Goal: Information Seeking & Learning: Learn about a topic

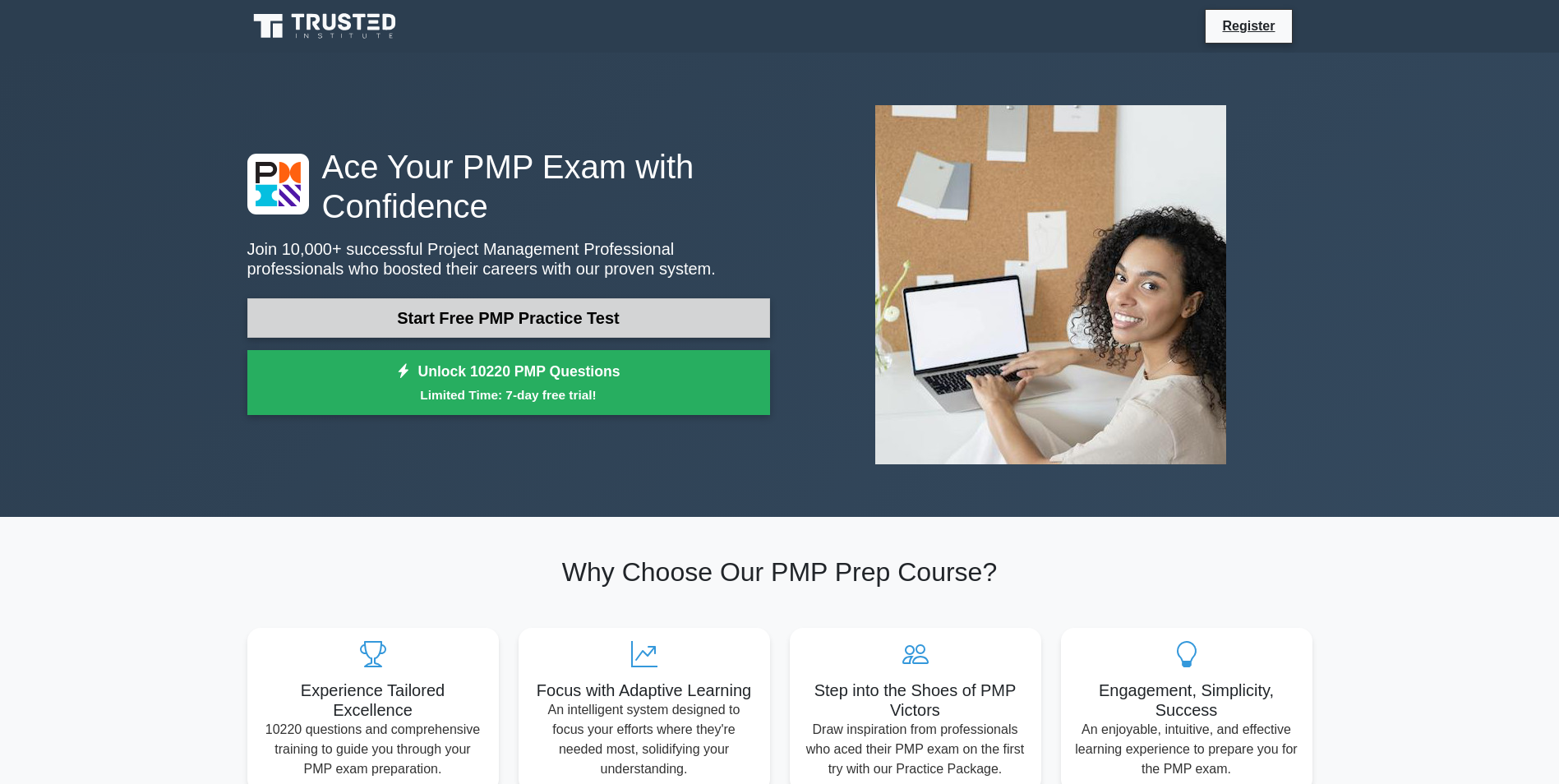
click at [696, 301] on link "Start Free PMP Practice Test" at bounding box center [509, 318] width 523 height 39
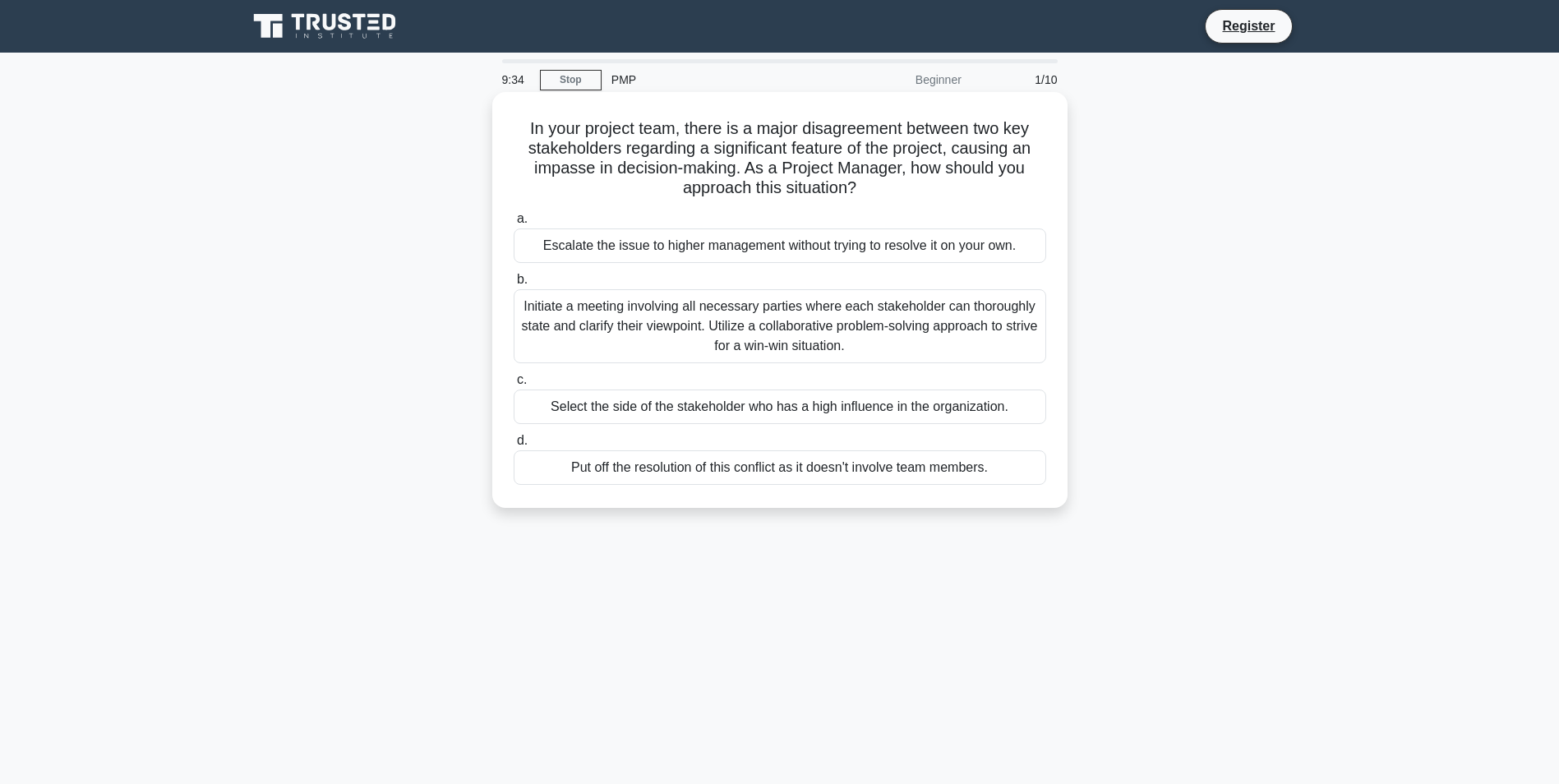
click at [925, 341] on div "Initiate a meeting involving all necessary parties where each stakeholder can t…" at bounding box center [780, 326] width 532 height 74
click at [513, 285] on input "b. Initiate a meeting involving all necessary parties where each stakeholder ca…" at bounding box center [513, 279] width 0 height 10
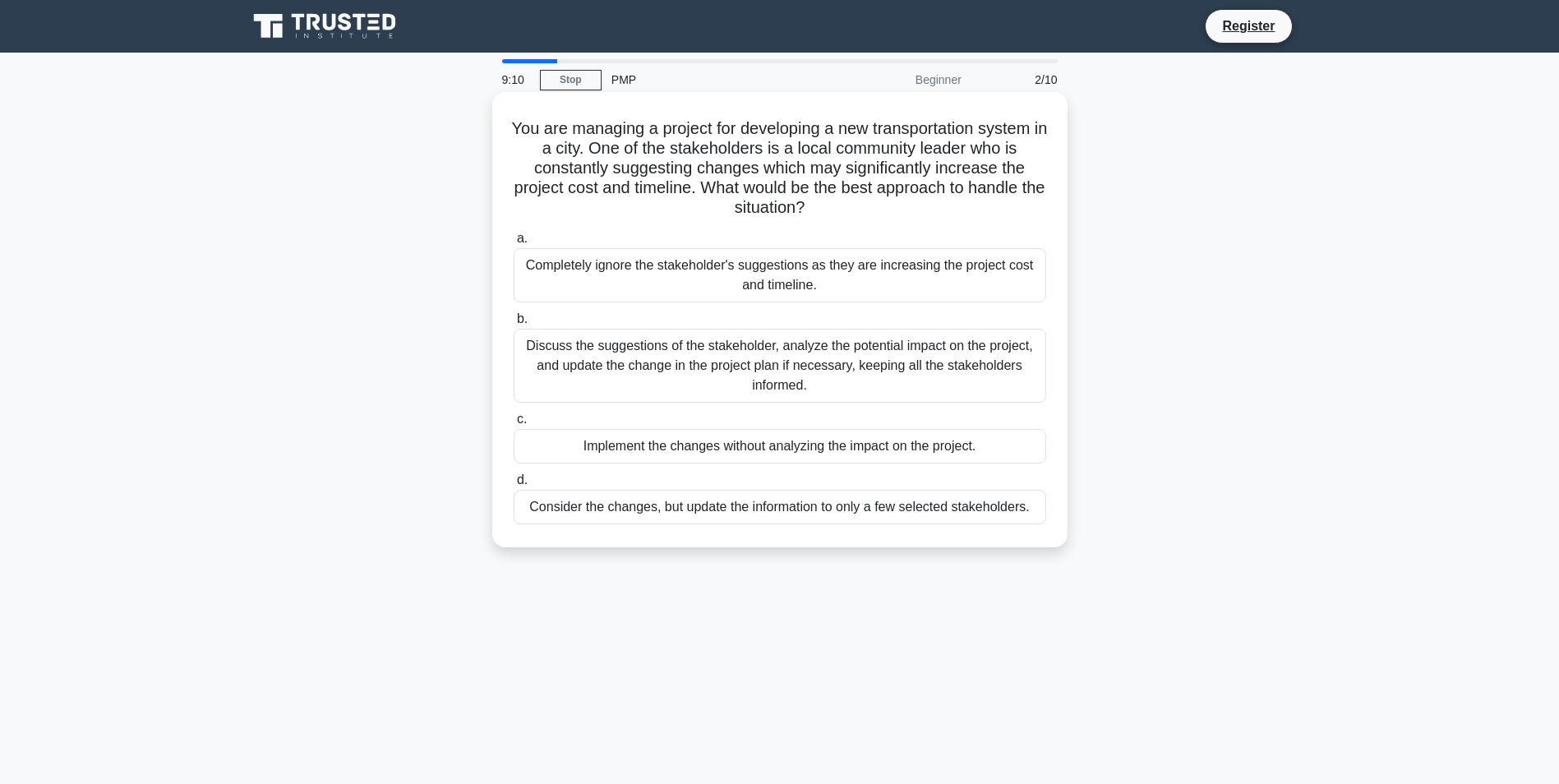
click at [932, 350] on div "Discuss the suggestions of the stakeholder, analyze the potential impact on the…" at bounding box center [780, 365] width 532 height 74
click at [513, 325] on input "b. Discuss the suggestions of the stakeholder, analyze the potential impact on …" at bounding box center [513, 318] width 0 height 10
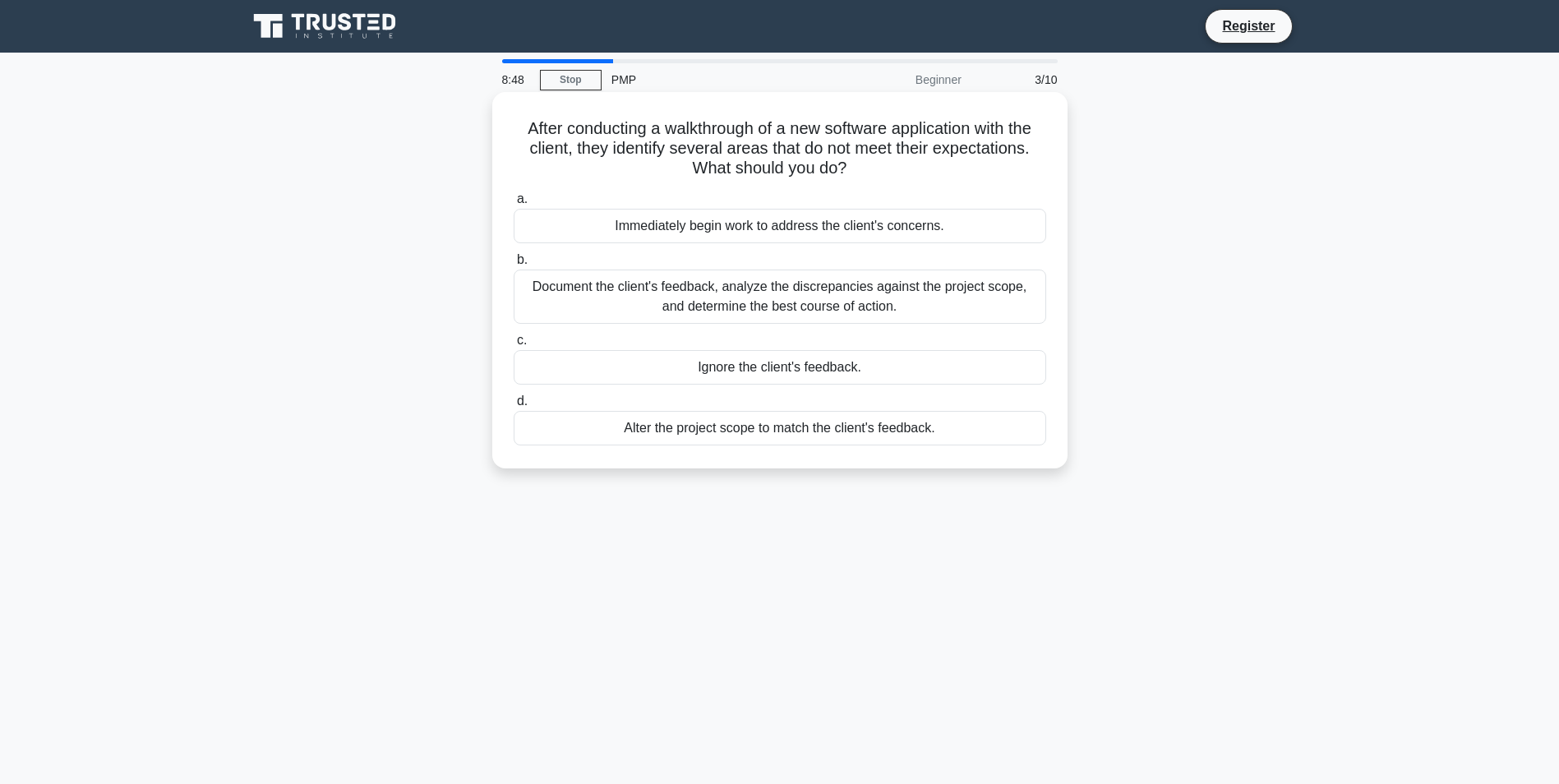
click at [956, 299] on div "Document the client's feedback, analyze the discrepancies against the project s…" at bounding box center [780, 297] width 532 height 54
click at [513, 265] on input "b. Document the client's feedback, analyze the discrepancies against the projec…" at bounding box center [513, 259] width 0 height 10
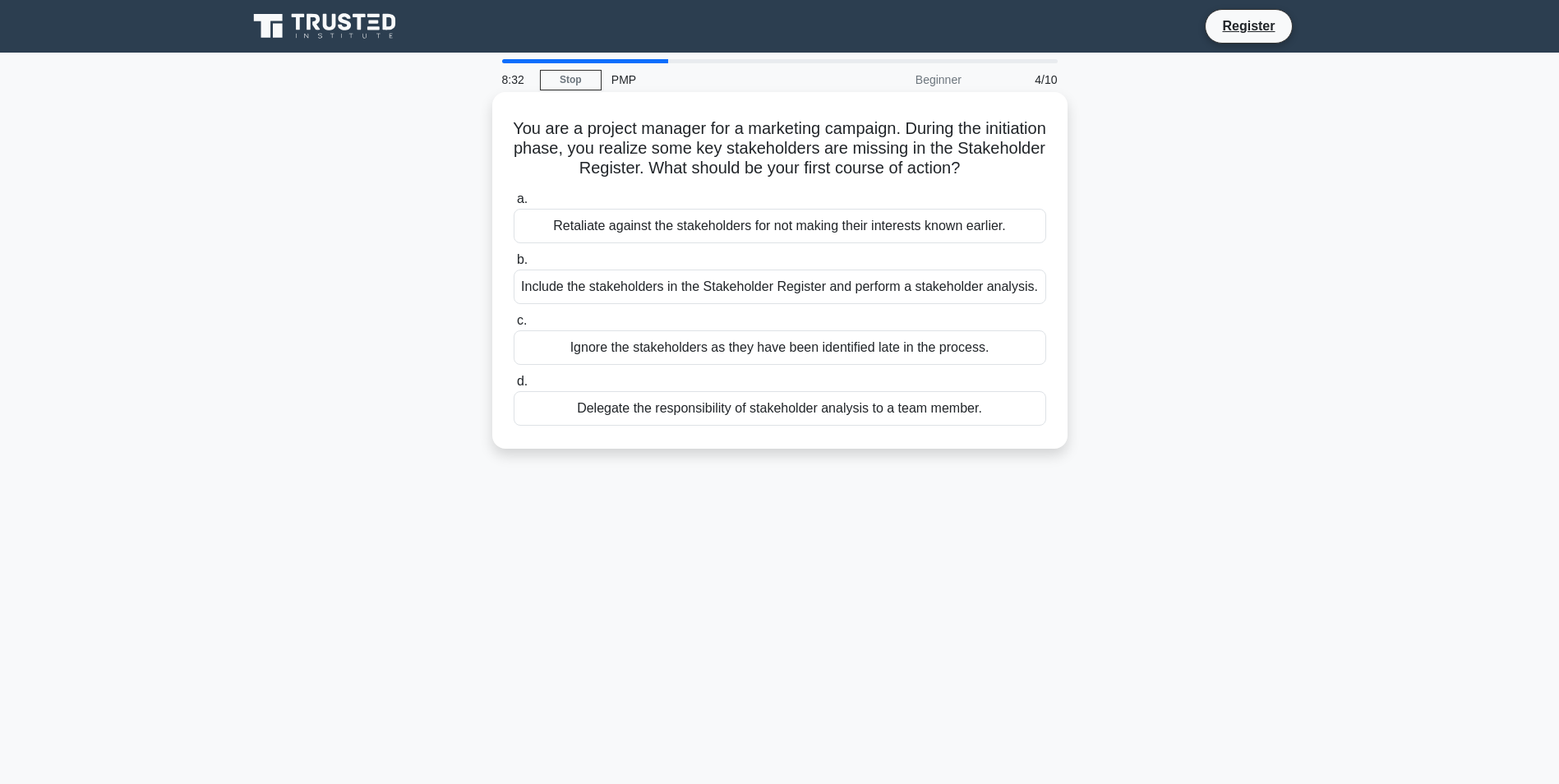
click at [1014, 287] on div "Include the stakeholders in the Stakeholder Register and perform a stakeholder …" at bounding box center [780, 287] width 532 height 35
click at [513, 265] on input "b. Include the stakeholders in the Stakeholder Register and perform a stakehold…" at bounding box center [513, 259] width 0 height 10
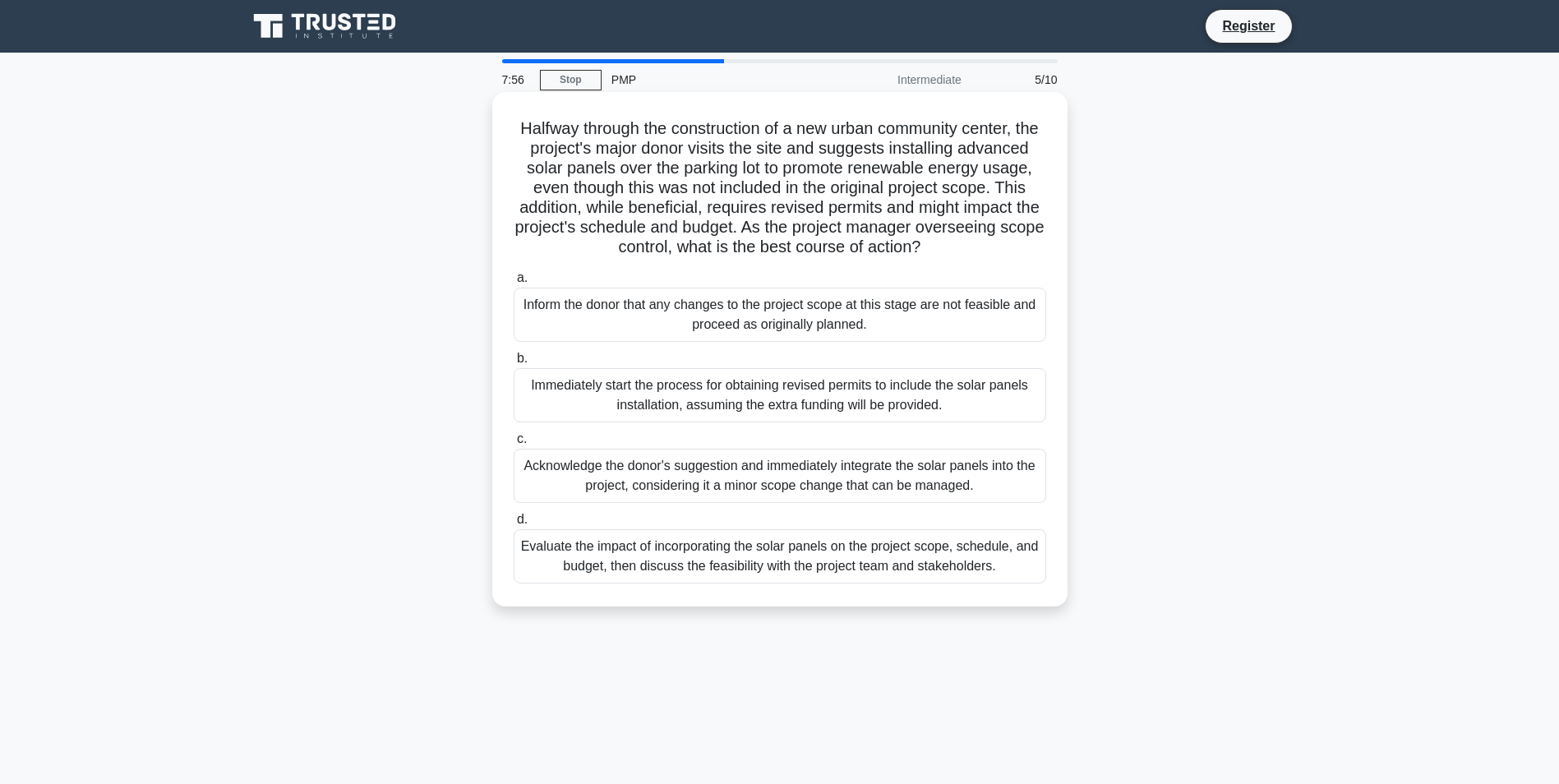
click at [1025, 581] on div "Evaluate the impact of incorporating the solar panels on the project scope, sch…" at bounding box center [780, 556] width 532 height 54
click at [513, 525] on input "d. Evaluate the impact of incorporating the solar panels on the project scope, …" at bounding box center [513, 519] width 0 height 10
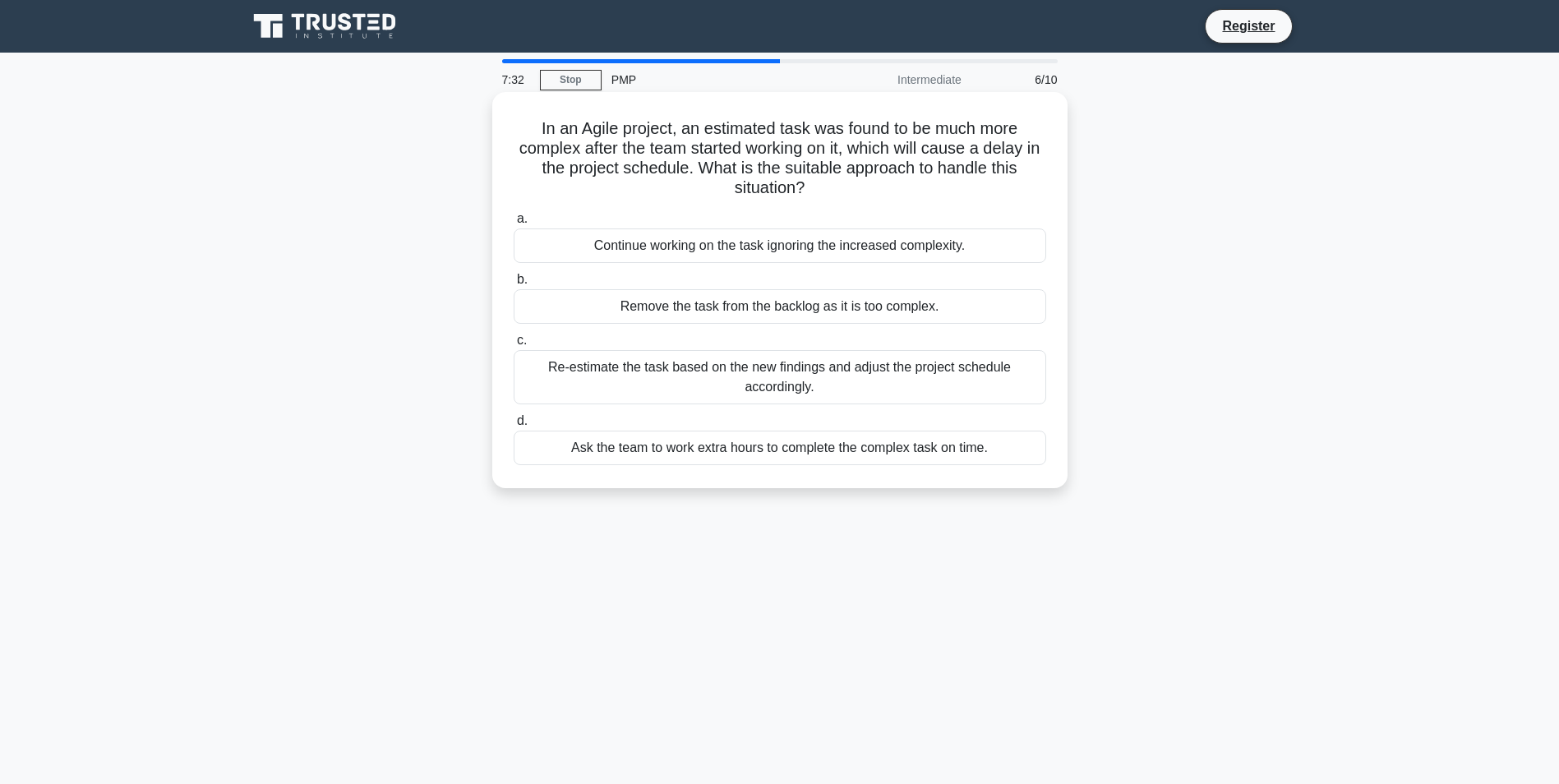
click at [986, 388] on div "Re-estimate the task based on the new findings and adjust the project schedule …" at bounding box center [780, 377] width 532 height 54
click at [513, 346] on input "c. Re-estimate the task based on the new findings and adjust the project schedu…" at bounding box center [513, 340] width 0 height 10
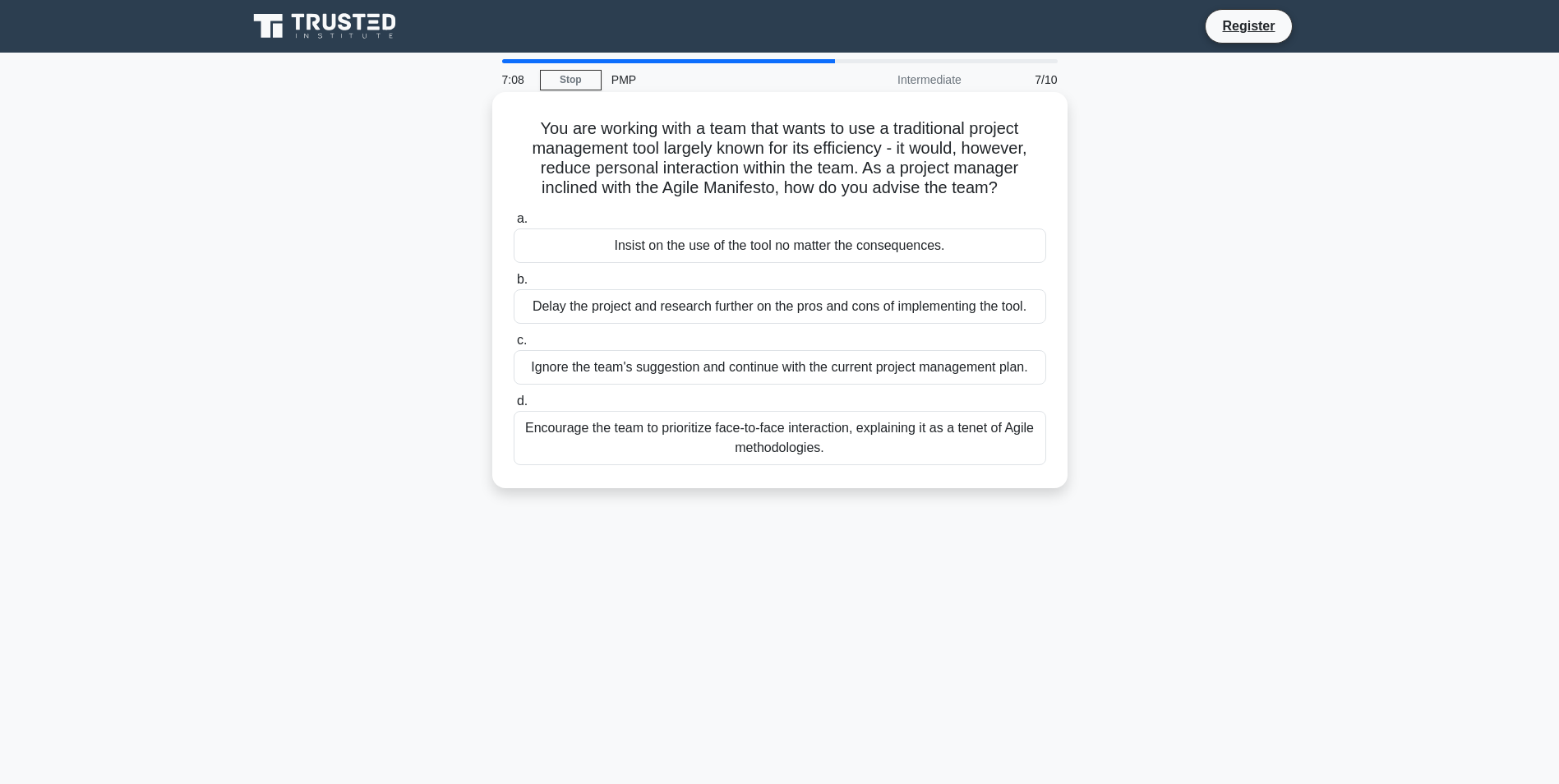
click at [973, 447] on div "Encourage the team to prioritize face-to-face interaction, explaining it as a t…" at bounding box center [780, 438] width 532 height 54
click at [513, 407] on input "d. Encourage the team to prioritize face-to-face interaction, explaining it as …" at bounding box center [513, 400] width 0 height 10
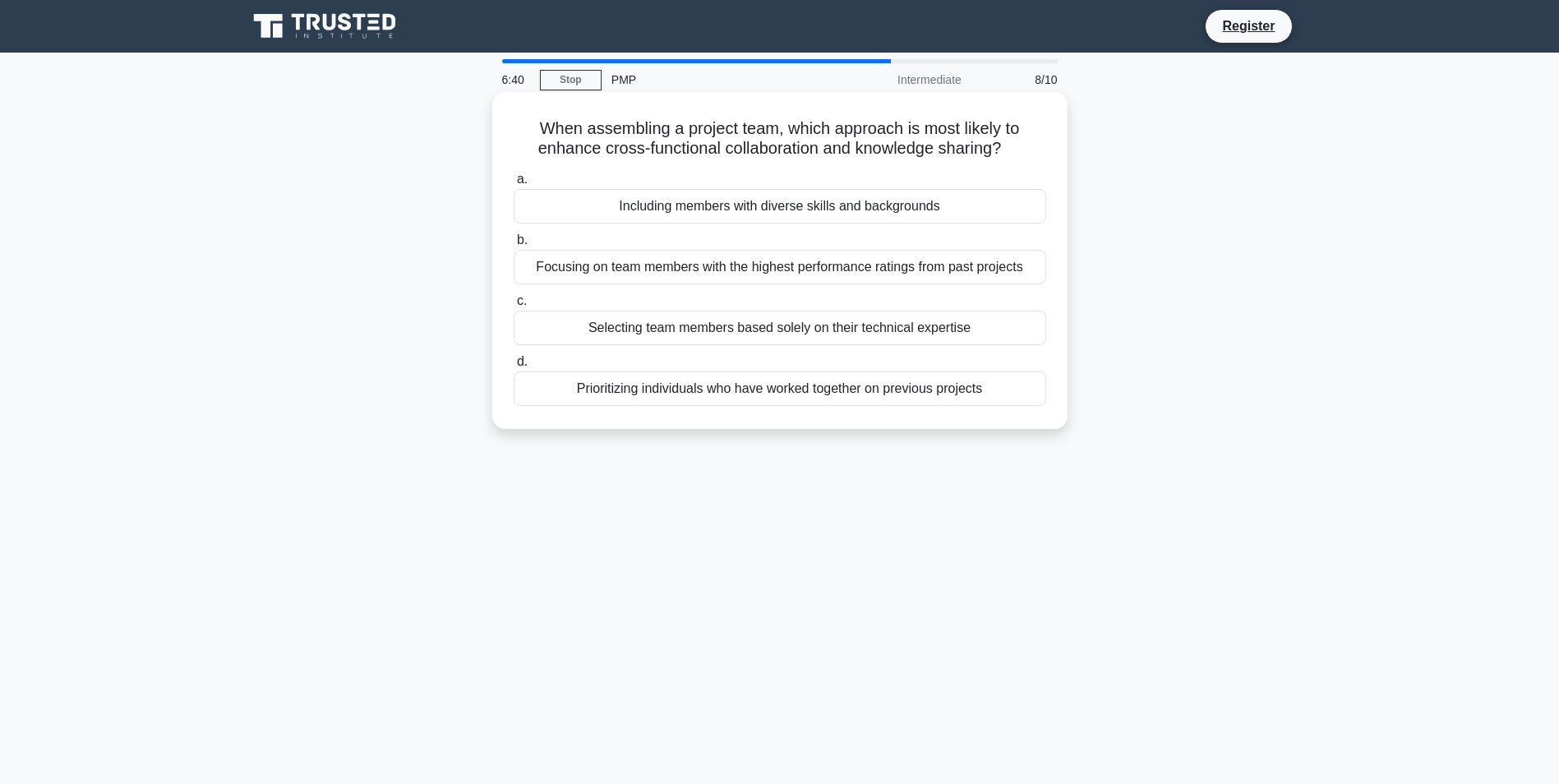
click at [914, 210] on div "Including members with diverse skills and backgrounds" at bounding box center [780, 205] width 532 height 35
click at [513, 185] on input "a. Including members with diverse skills and backgrounds" at bounding box center [513, 179] width 0 height 10
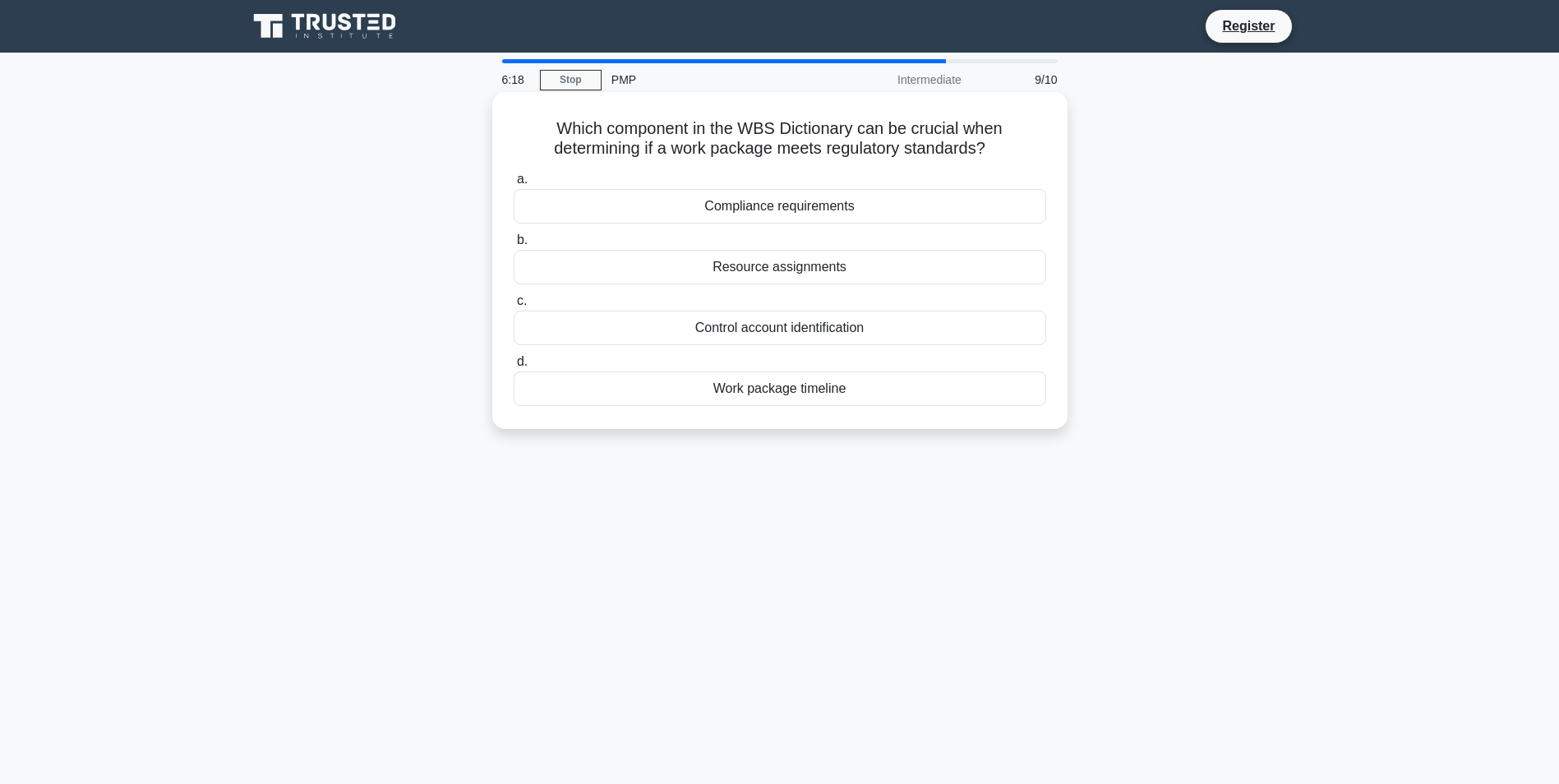
click at [835, 265] on div "Resource assignments" at bounding box center [780, 267] width 532 height 35
click at [513, 245] on input "b. Resource assignments" at bounding box center [513, 240] width 0 height 10
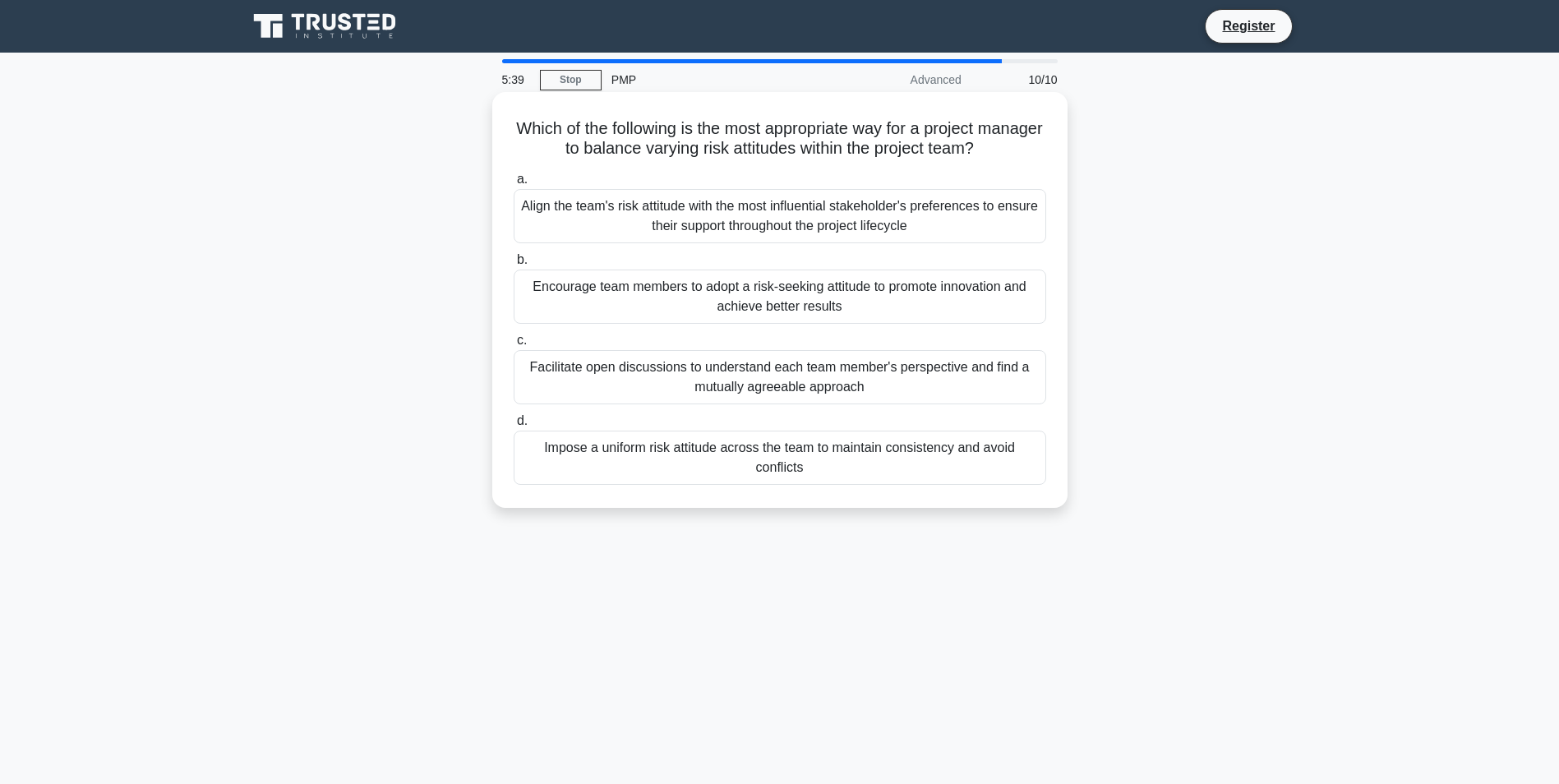
click at [990, 377] on div "Facilitate open discussions to understand each team member's perspective and fi…" at bounding box center [780, 377] width 532 height 54
click at [513, 346] on input "c. Facilitate open discussions to understand each team member's perspective and…" at bounding box center [513, 340] width 0 height 10
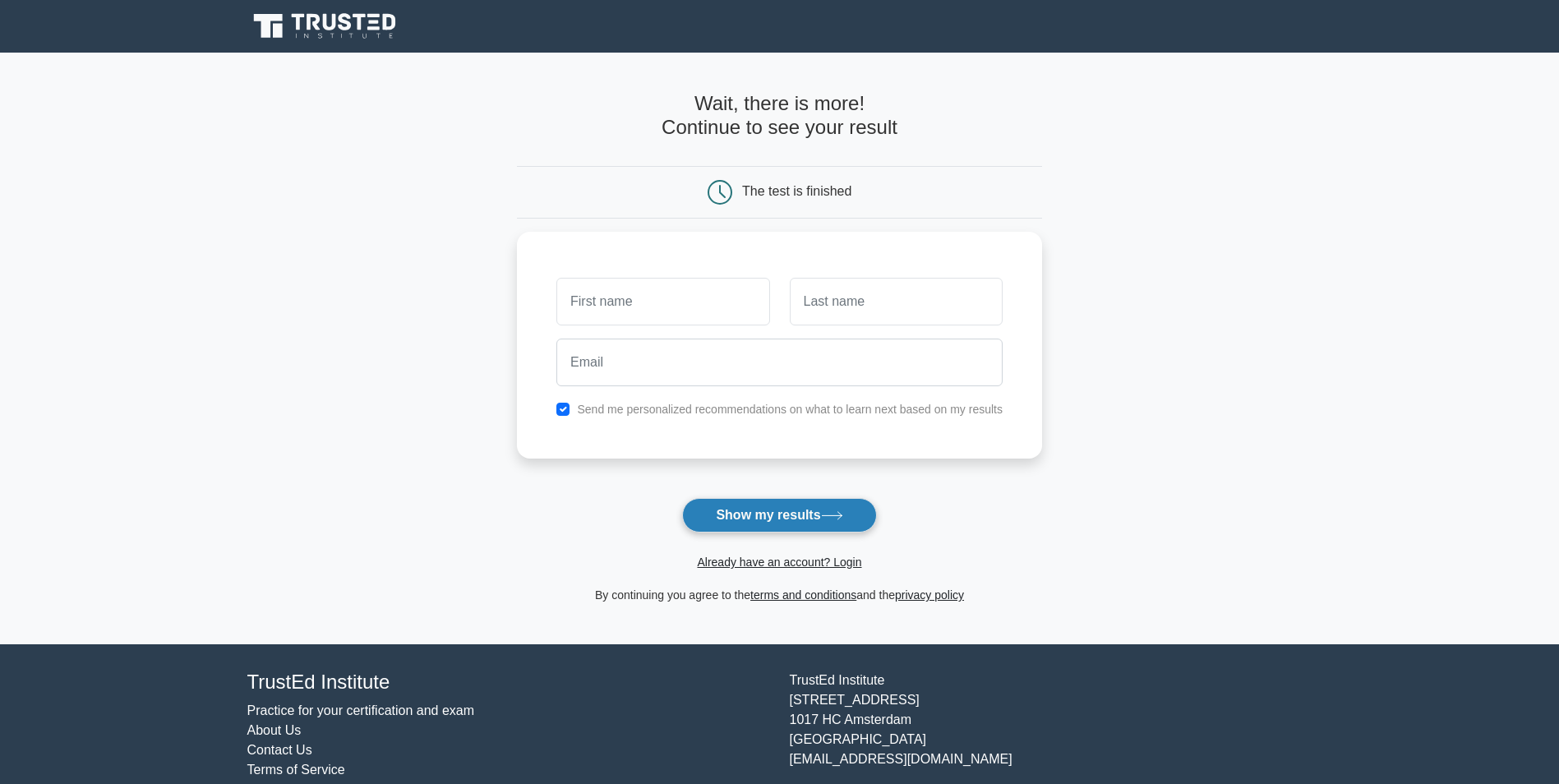
click at [824, 513] on button "Show my results" at bounding box center [780, 515] width 194 height 35
click at [718, 287] on input "text" at bounding box center [663, 297] width 213 height 48
type input "Ash"
click at [870, 292] on input "text" at bounding box center [896, 297] width 213 height 48
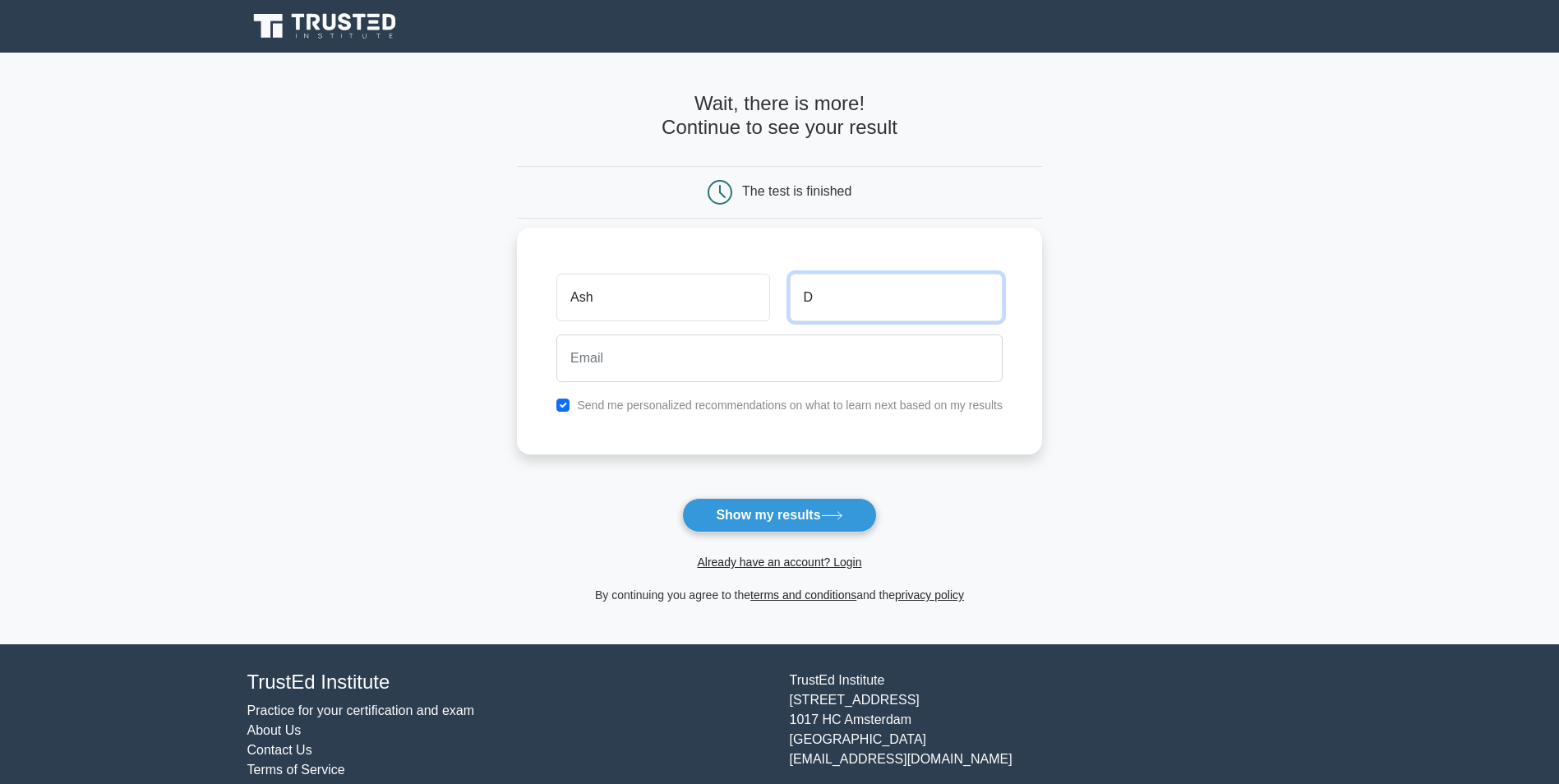
type input "D"
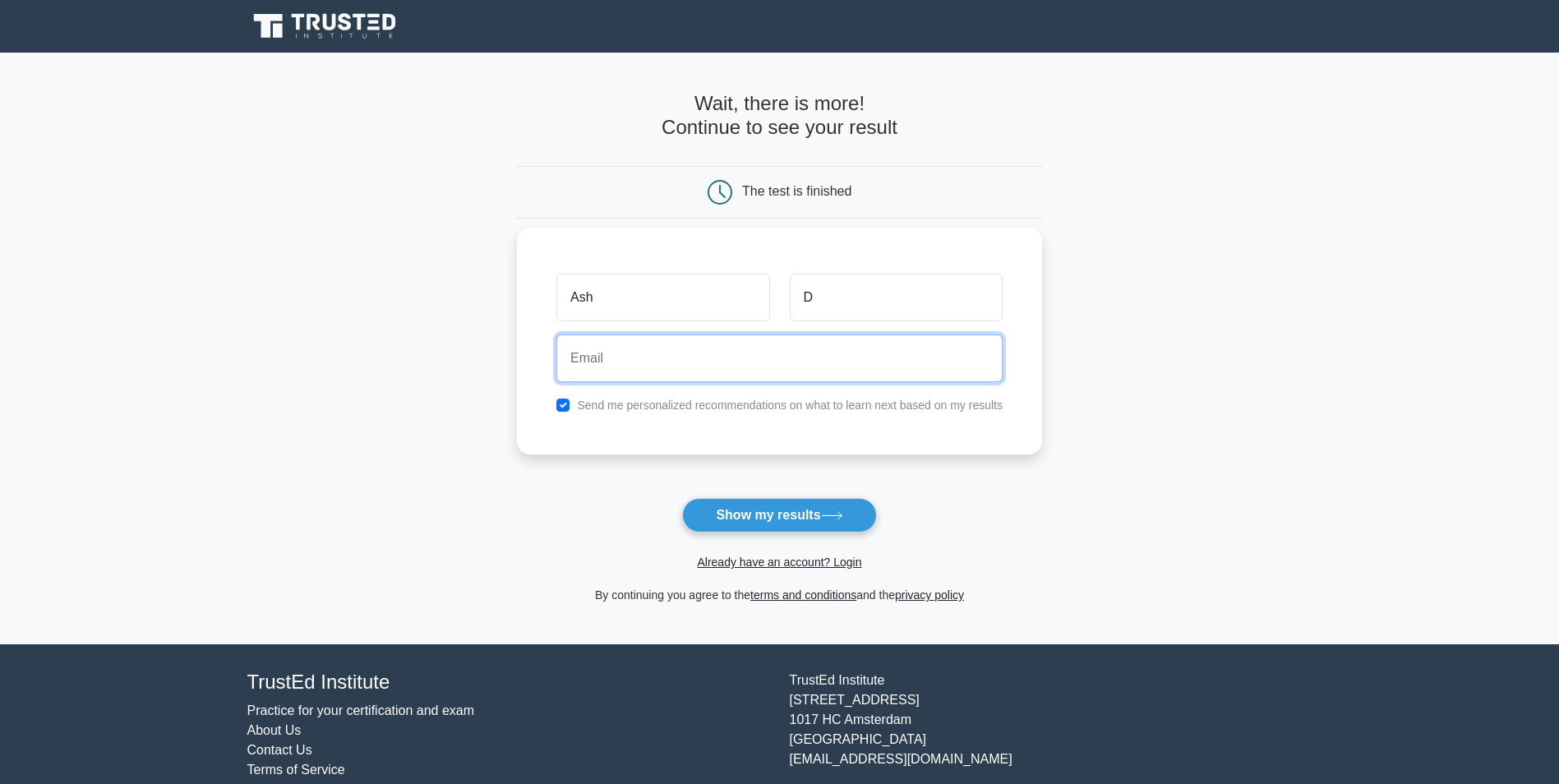
click at [625, 365] on input "email" at bounding box center [780, 357] width 446 height 48
type input "jason.bourne1204@gmail.com"
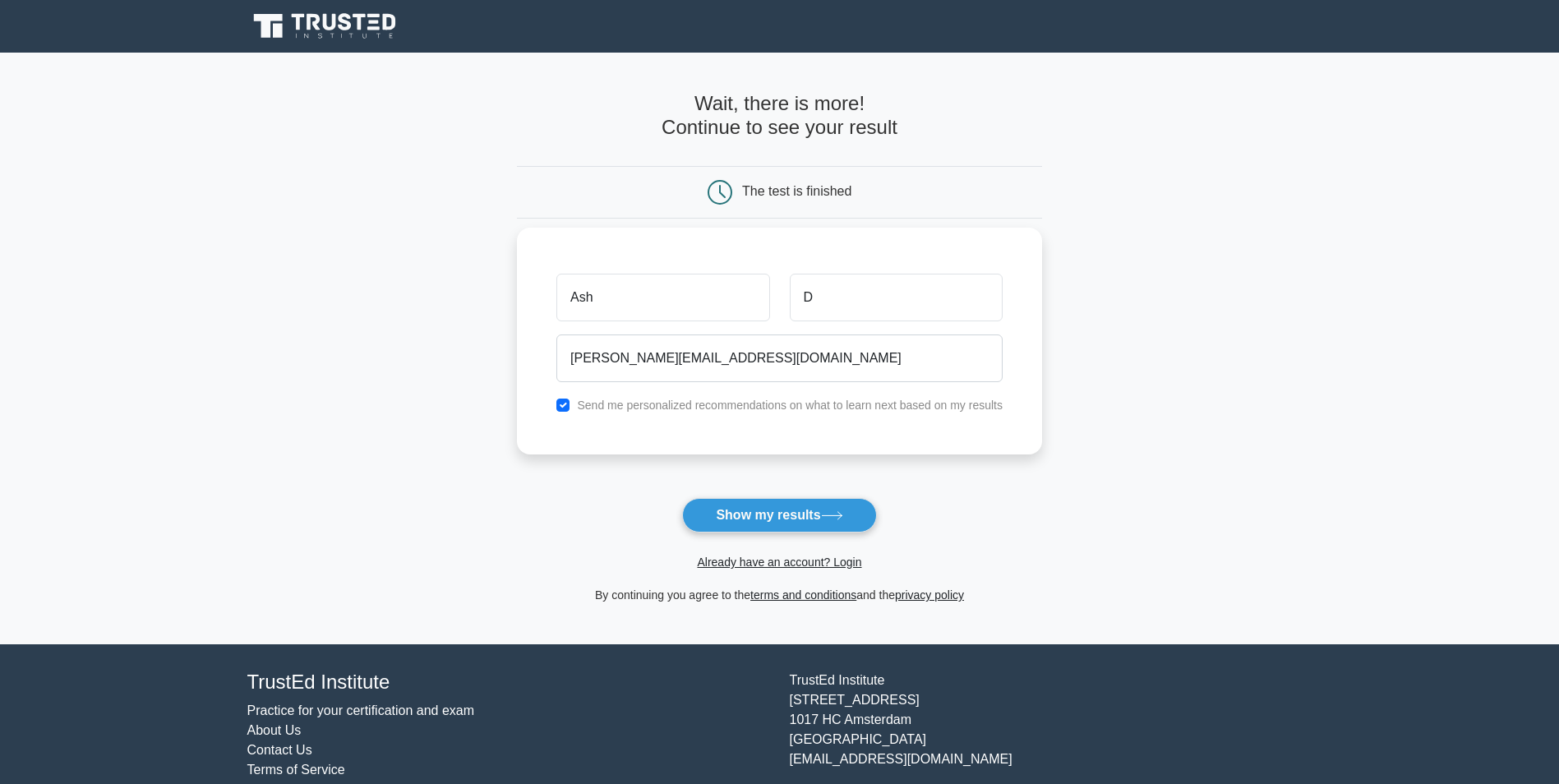
click at [635, 405] on label "Send me personalized recommendations on what to learn next based on my results" at bounding box center [790, 405] width 426 height 13
click at [569, 405] on input "checkbox" at bounding box center [563, 405] width 13 height 13
checkbox input "false"
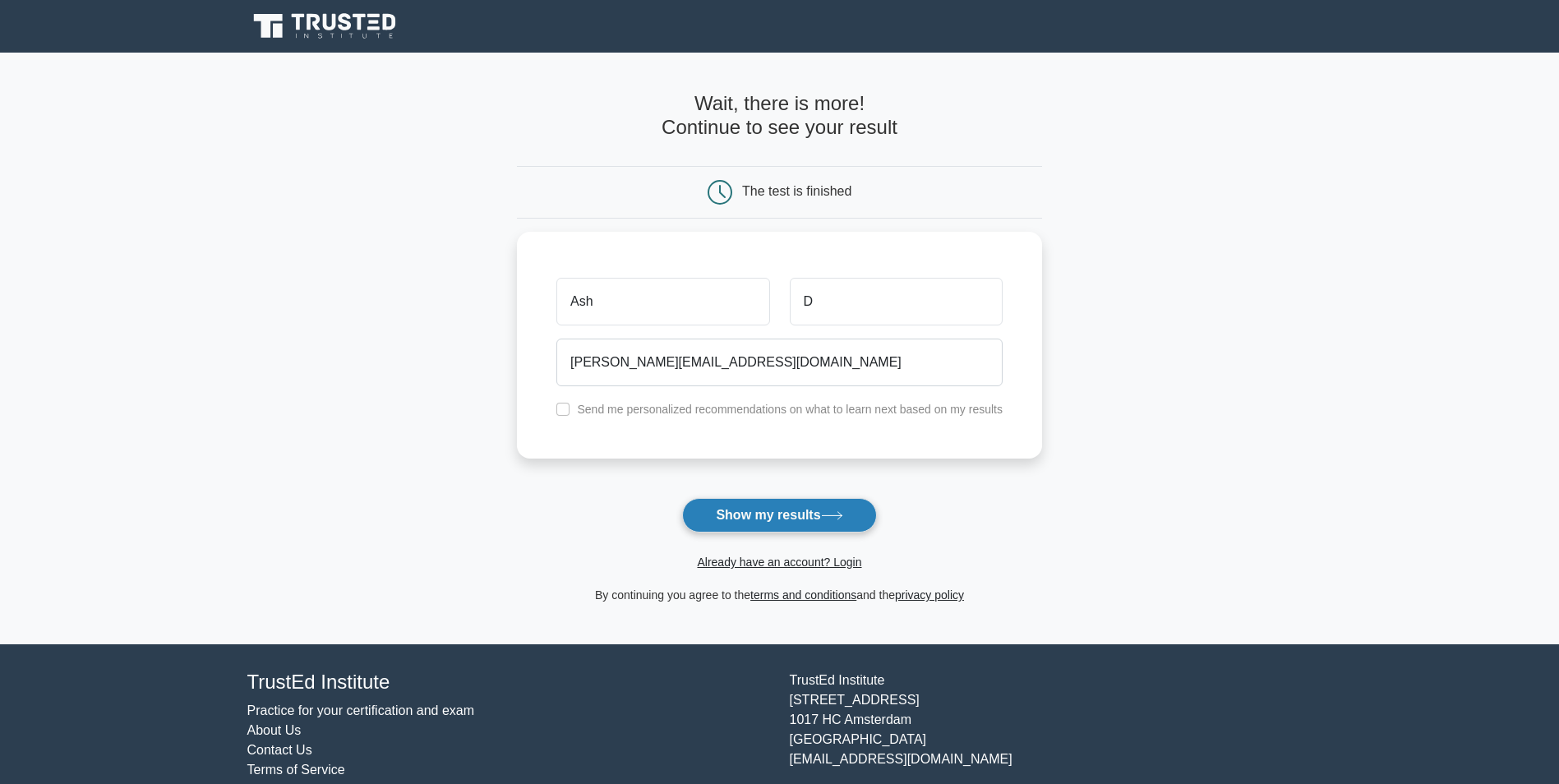
click at [752, 513] on button "Show my results" at bounding box center [780, 515] width 194 height 35
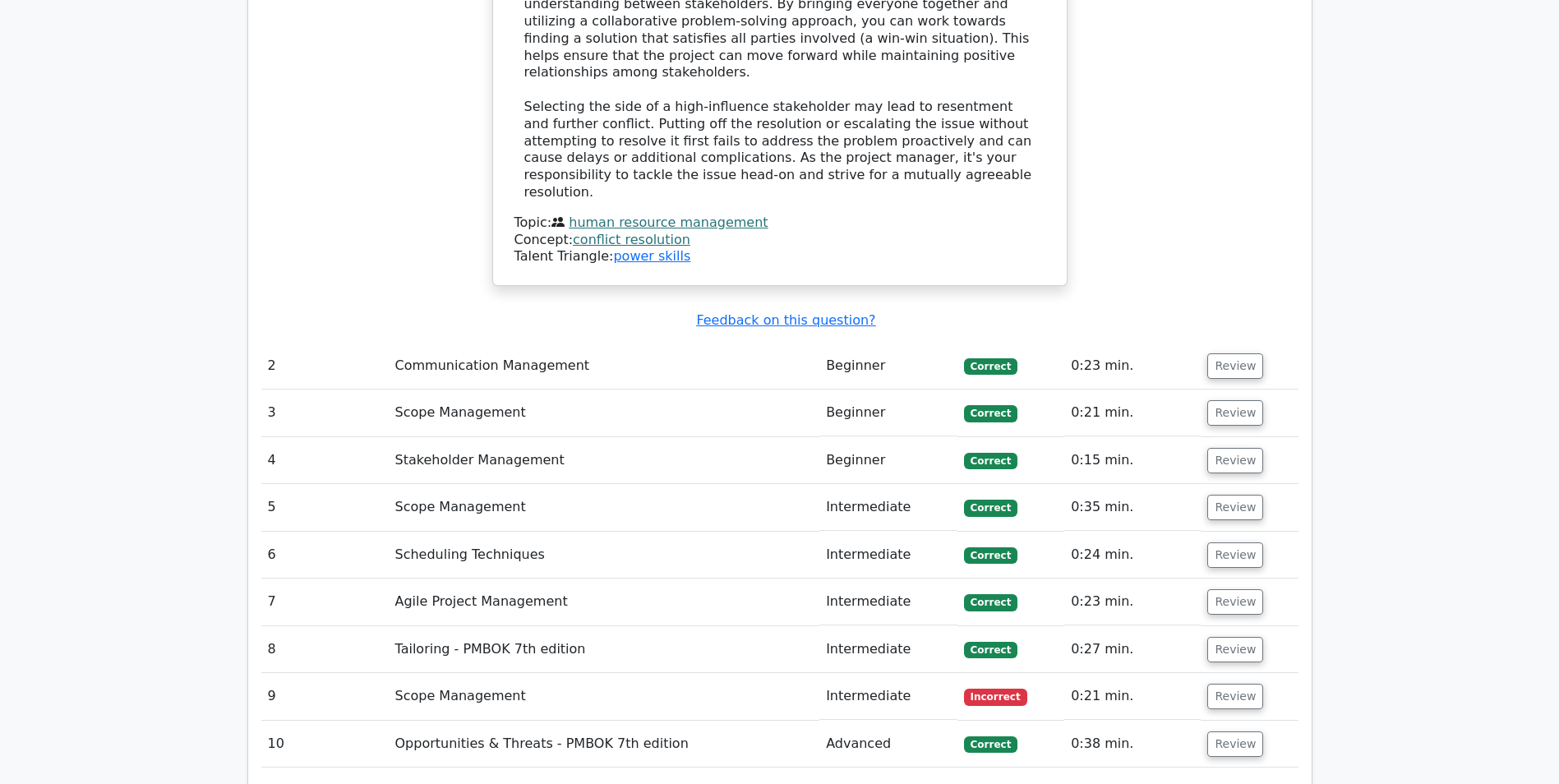
scroll to position [2054, 0]
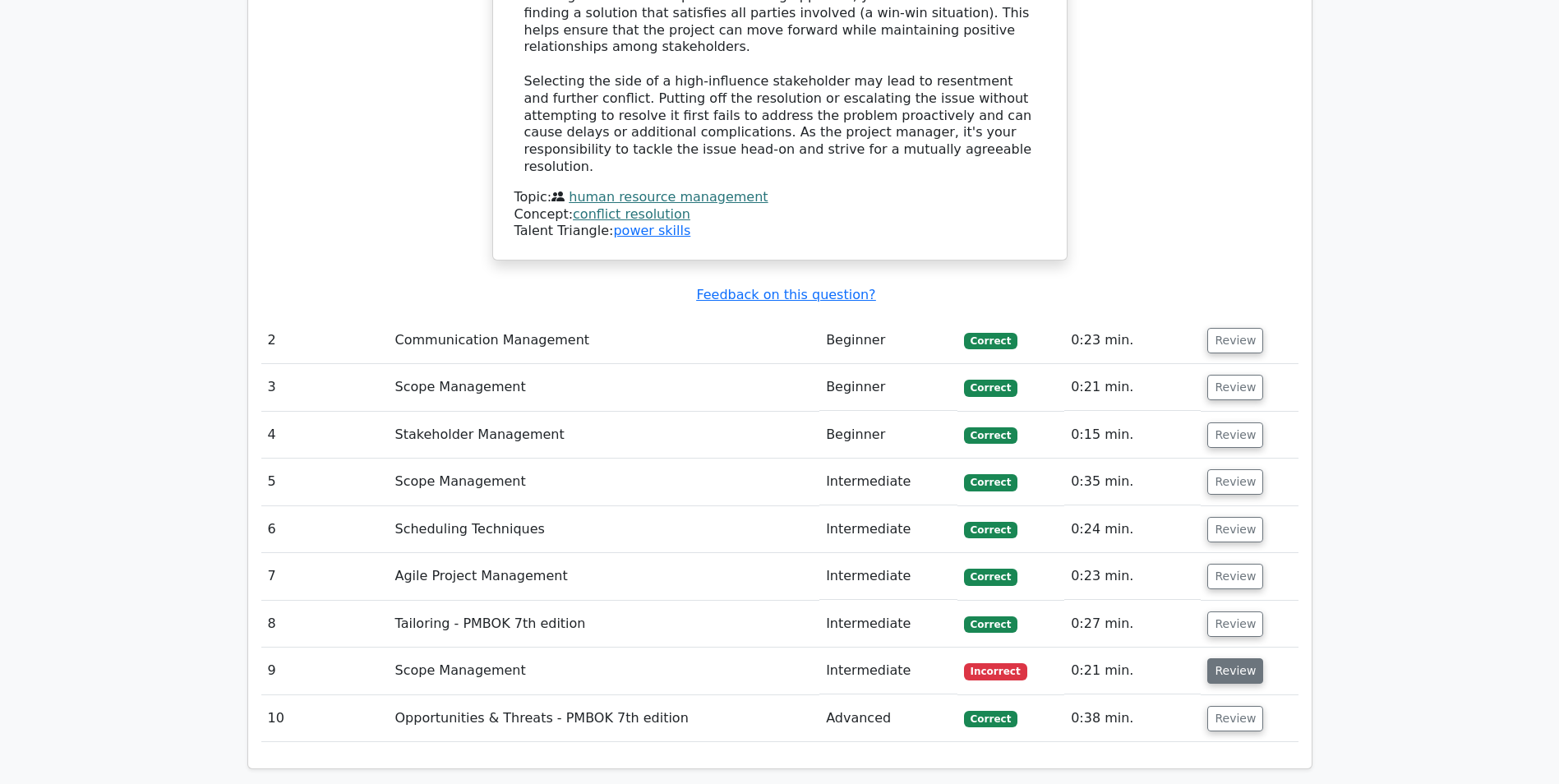
click at [1215, 658] on button "Review" at bounding box center [1235, 670] width 56 height 25
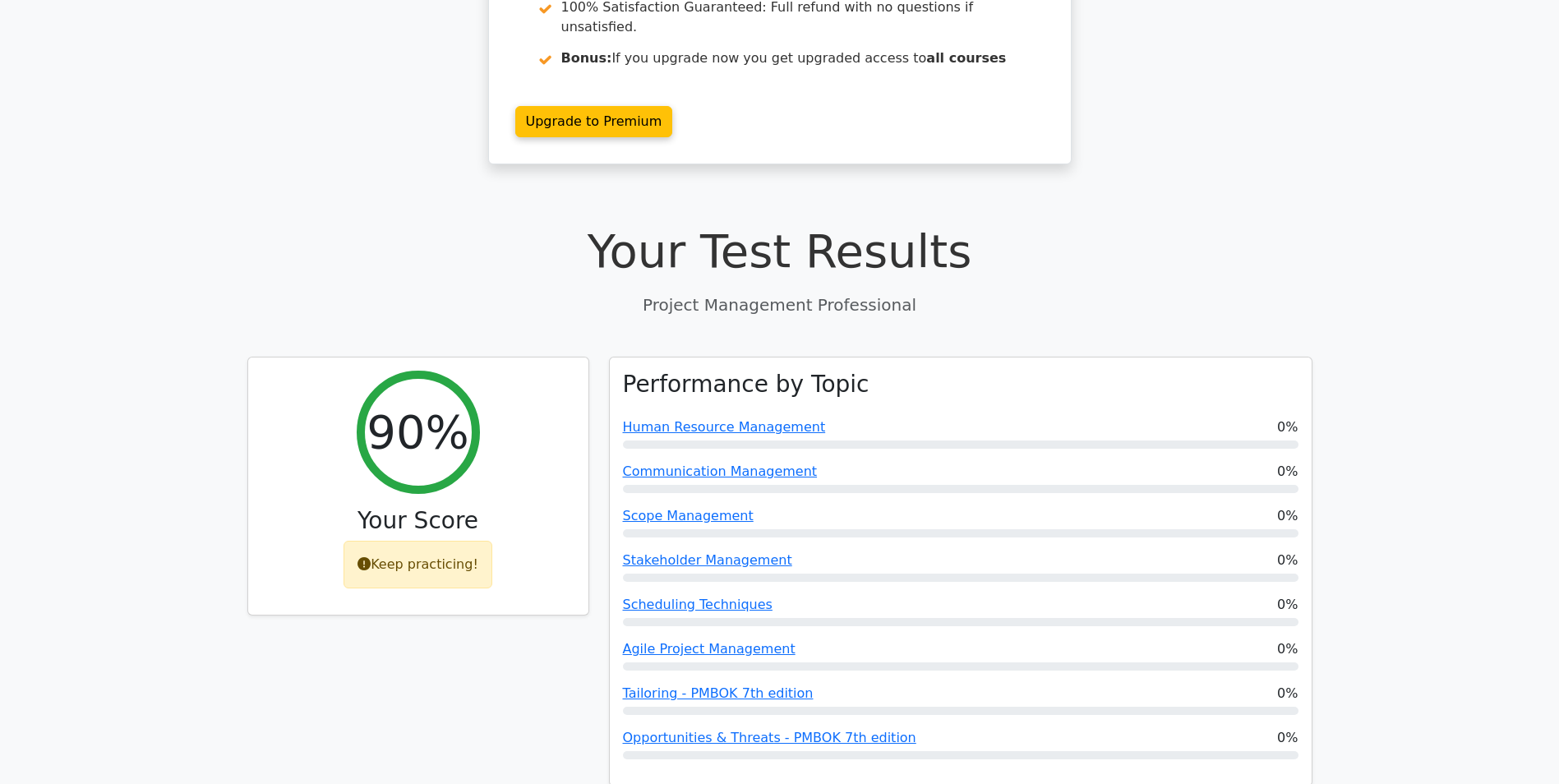
scroll to position [329, 0]
